Goal: Transaction & Acquisition: Register for event/course

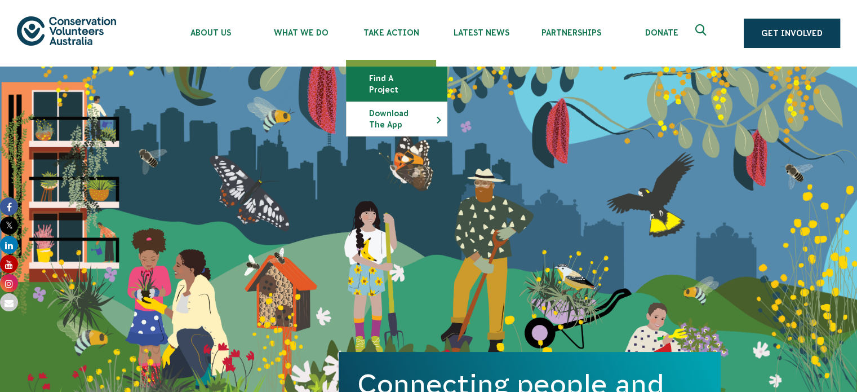
click at [401, 78] on link "Find a project" at bounding box center [396, 84] width 100 height 34
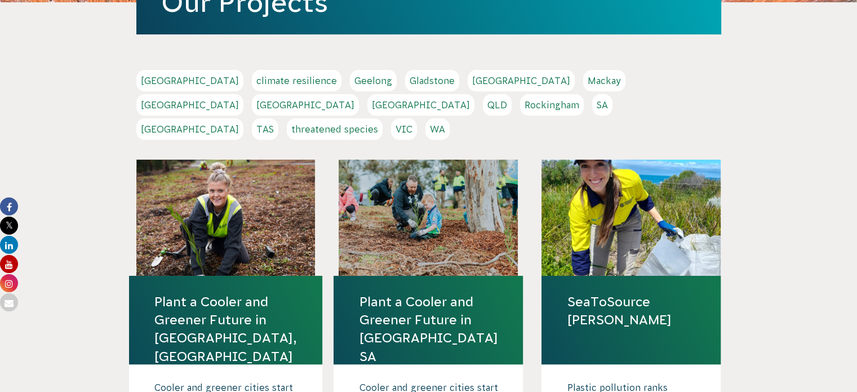
scroll to position [301, 0]
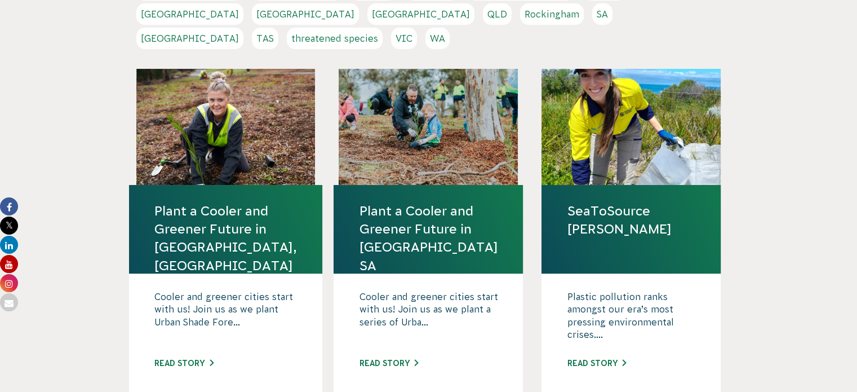
click at [208, 224] on link "Plant a Cooler and Greener Future in [GEOGRAPHIC_DATA], [GEOGRAPHIC_DATA]" at bounding box center [225, 238] width 143 height 73
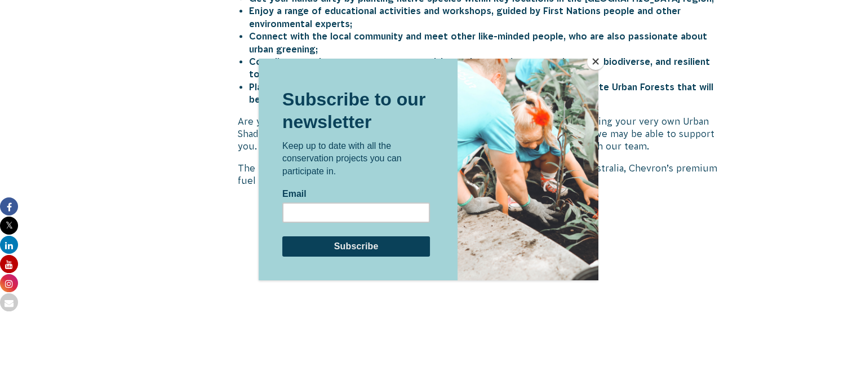
scroll to position [655, 0]
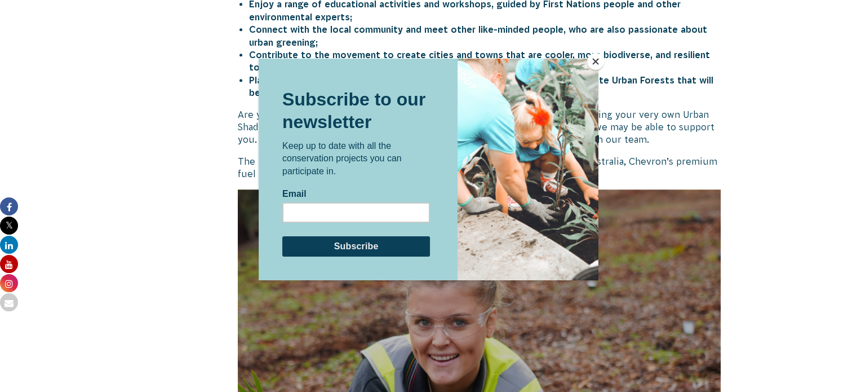
click at [591, 58] on button "Close" at bounding box center [595, 61] width 17 height 17
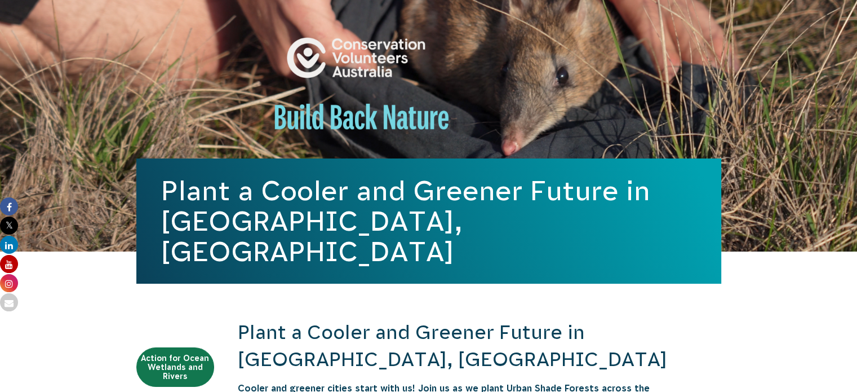
scroll to position [0, 0]
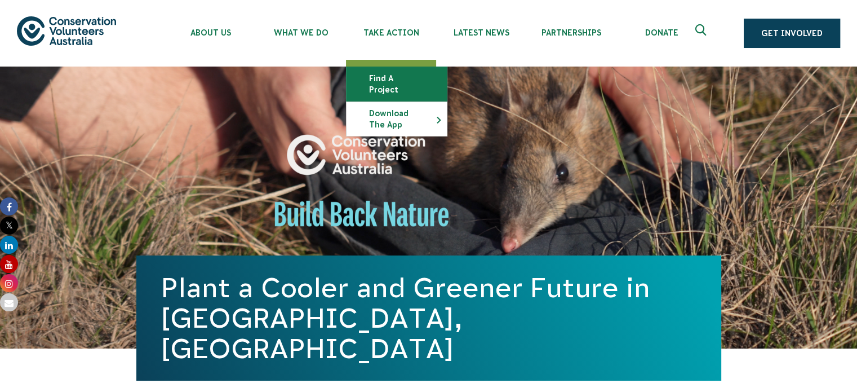
click at [404, 82] on link "Find a project" at bounding box center [396, 84] width 100 height 34
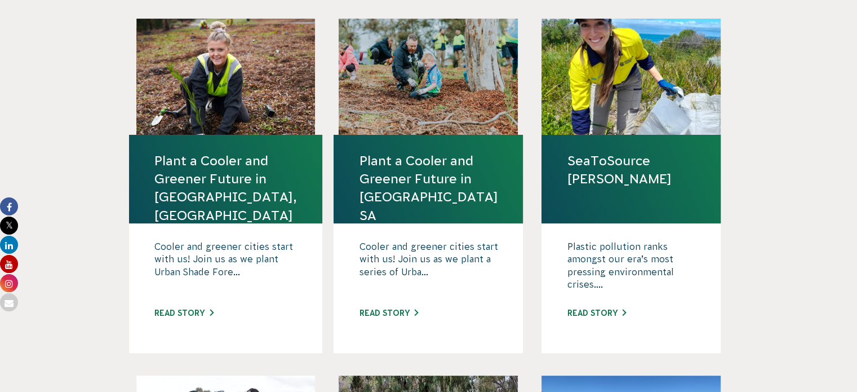
scroll to position [353, 0]
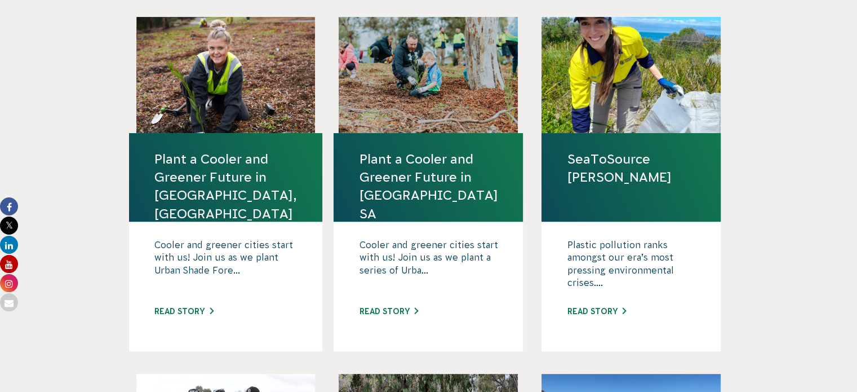
click at [626, 163] on h4 "SeaToSource [PERSON_NAME]" at bounding box center [630, 177] width 179 height 88
click at [606, 150] on link "SeaToSource [PERSON_NAME]" at bounding box center [631, 168] width 128 height 36
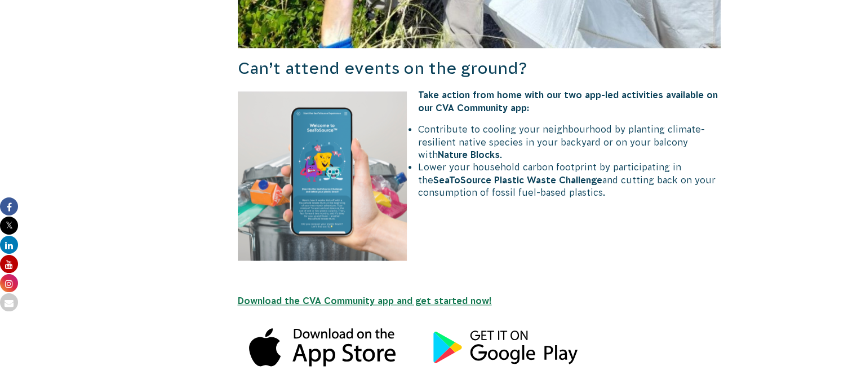
scroll to position [1189, 0]
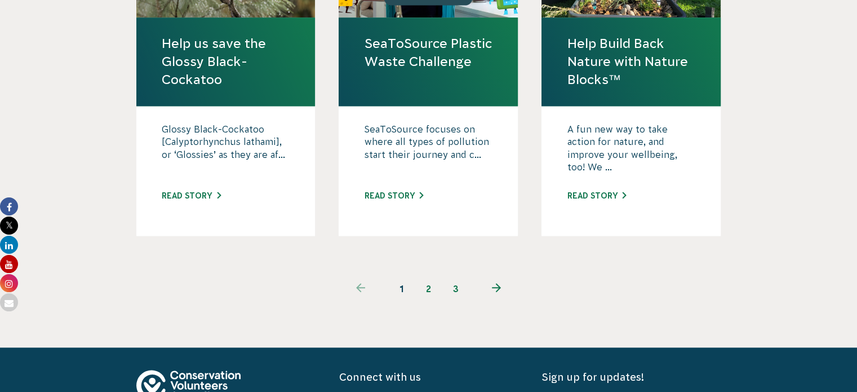
scroll to position [1193, 0]
